Goal: Information Seeking & Learning: Learn about a topic

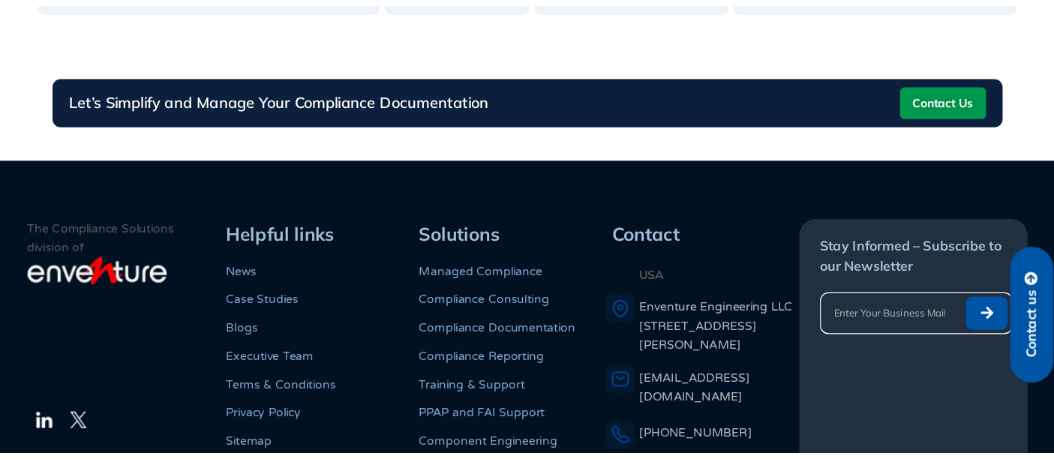
scroll to position [1690, 0]
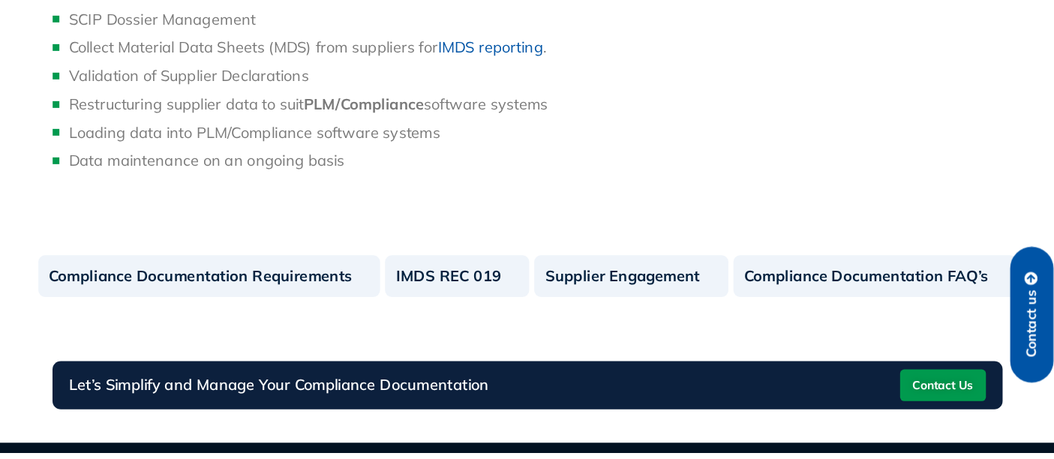
scroll to position [1513, 0]
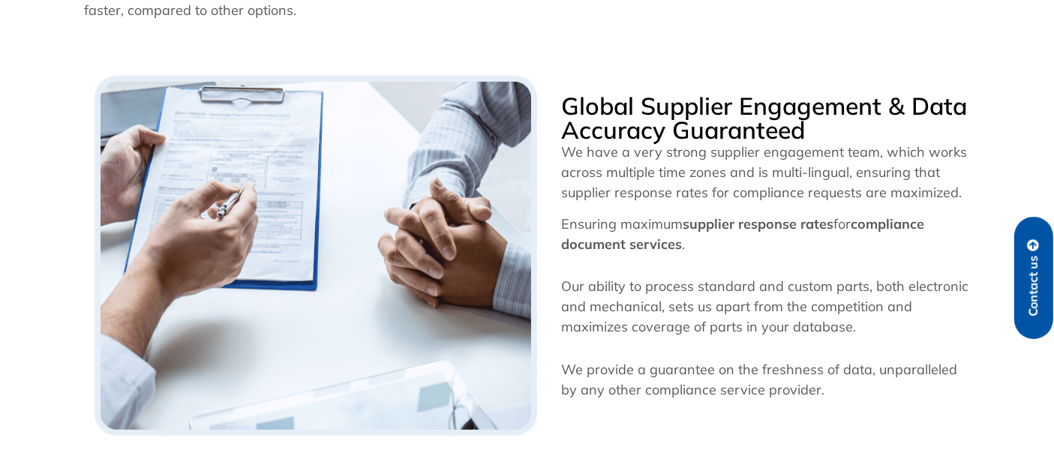
scroll to position [930, 0]
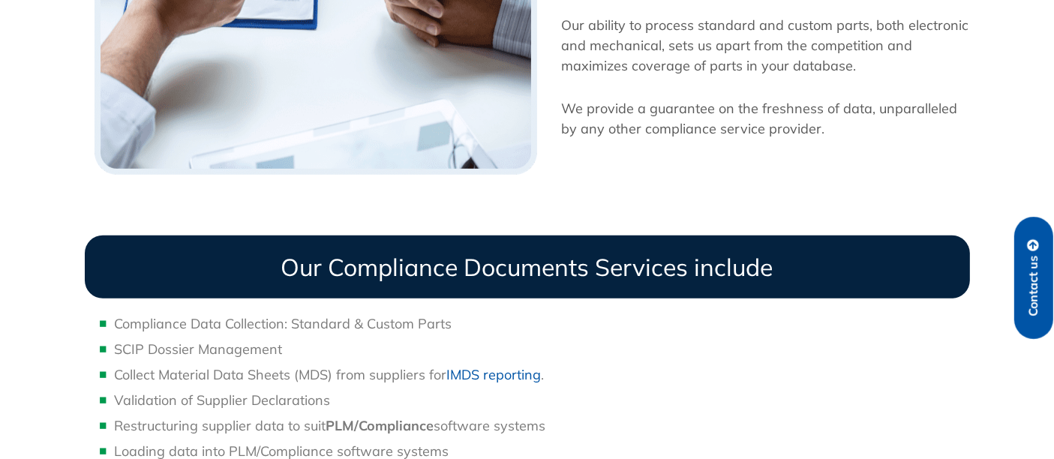
scroll to position [1297, 0]
